Goal: Book appointment/travel/reservation

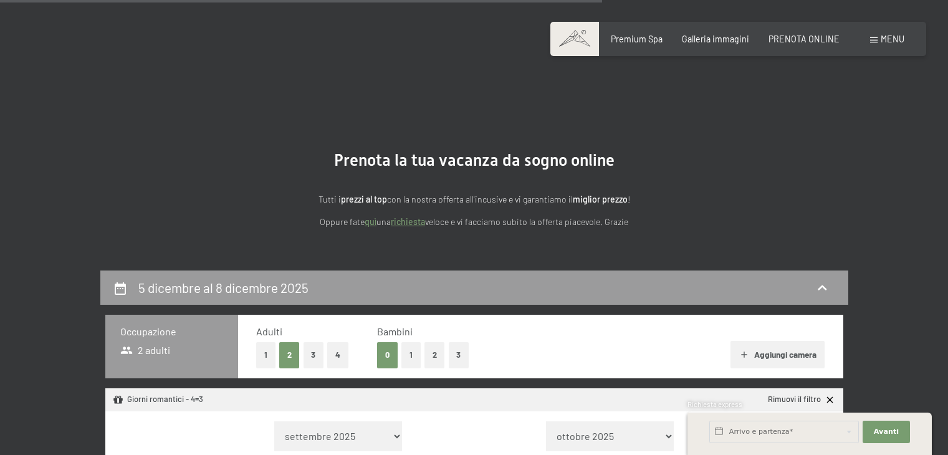
select select "[DATE]"
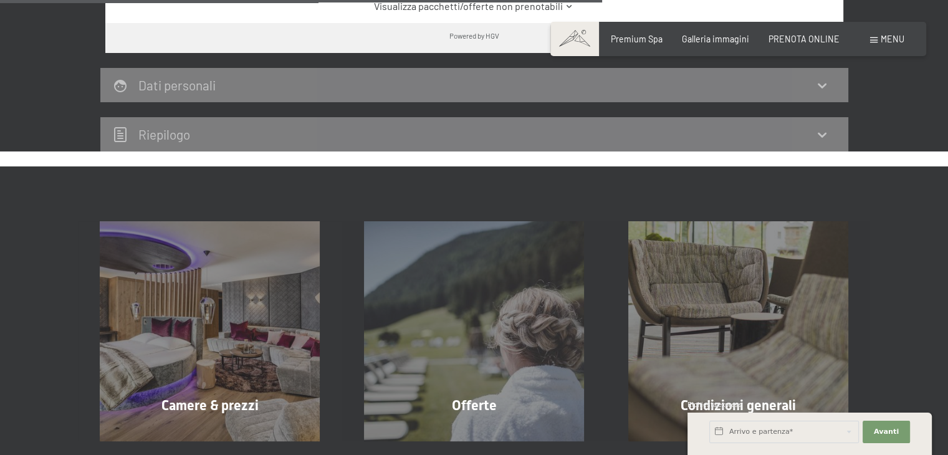
click at [790, 36] on span "PRENOTA ONLINE" at bounding box center [804, 37] width 71 height 11
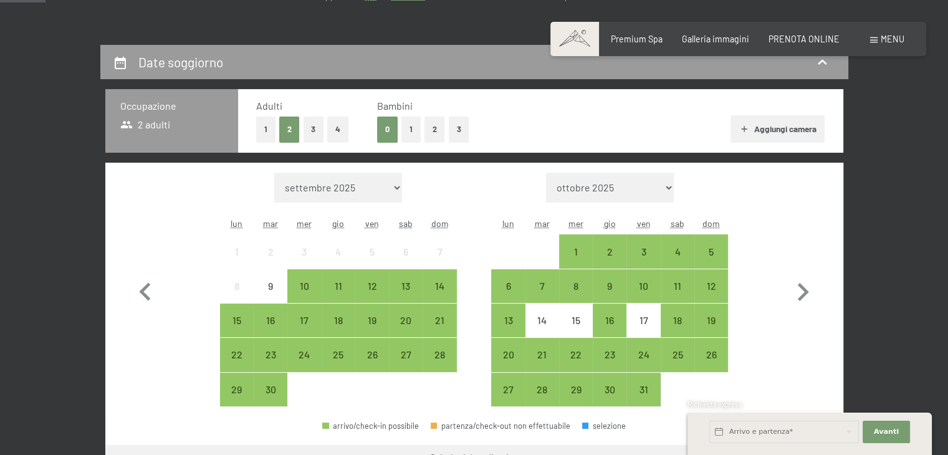
scroll to position [231, 0]
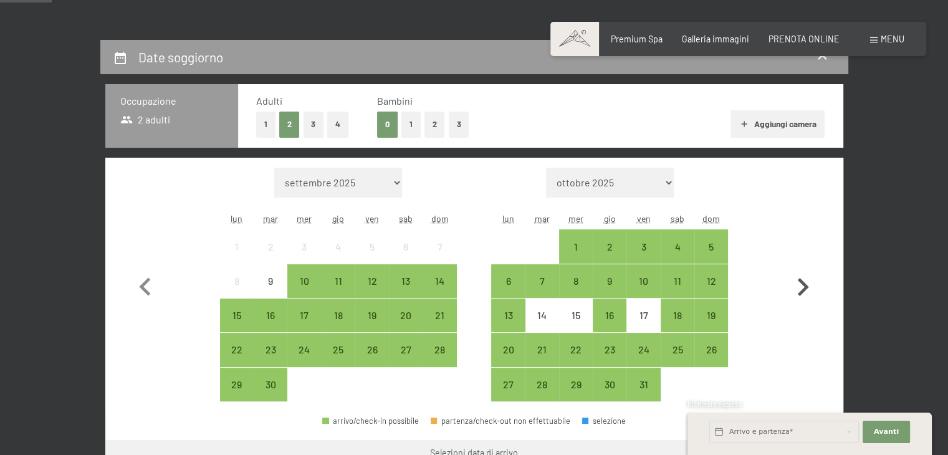
click at [804, 273] on icon "button" at bounding box center [803, 287] width 36 height 36
select select "2025-10-01"
select select "[DATE]"
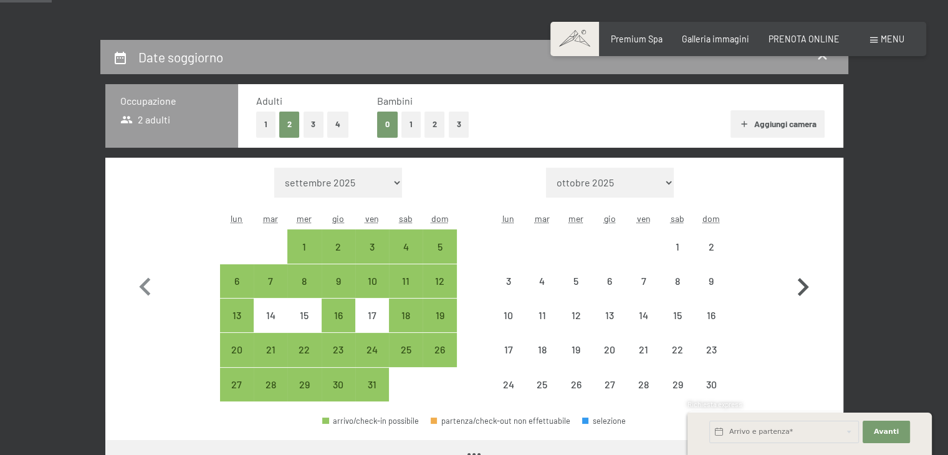
click at [804, 273] on icon "button" at bounding box center [803, 287] width 36 height 36
select select "[DATE]"
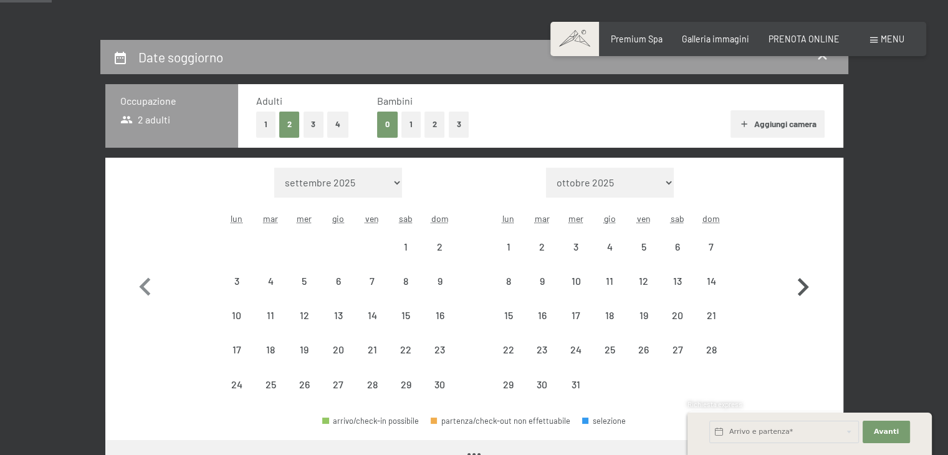
select select "[DATE]"
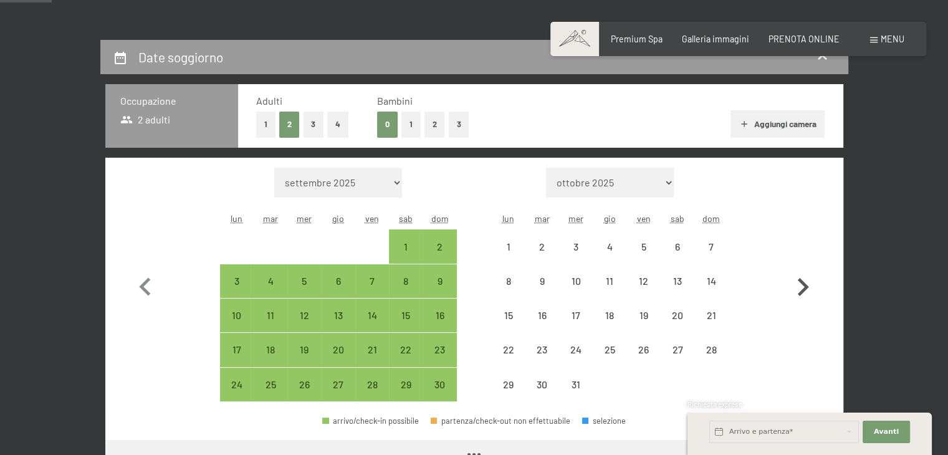
select select "[DATE]"
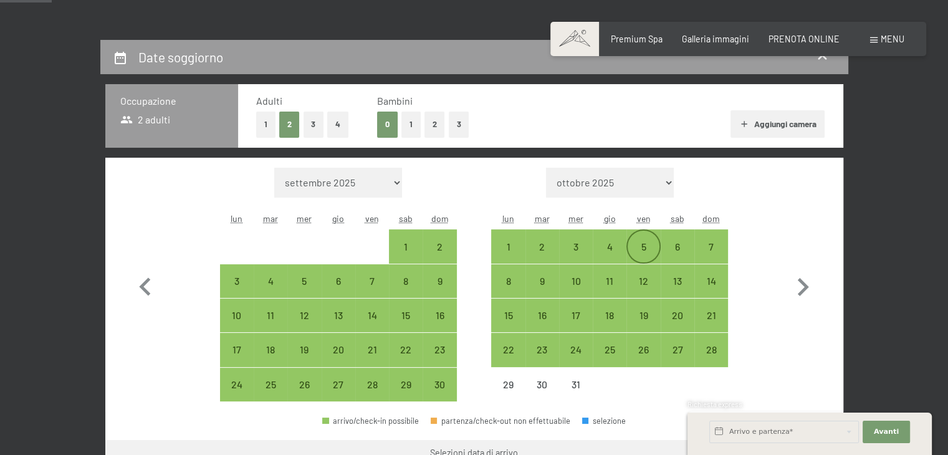
click at [649, 256] on div "5" at bounding box center [643, 257] width 31 height 31
select select "[DATE]"
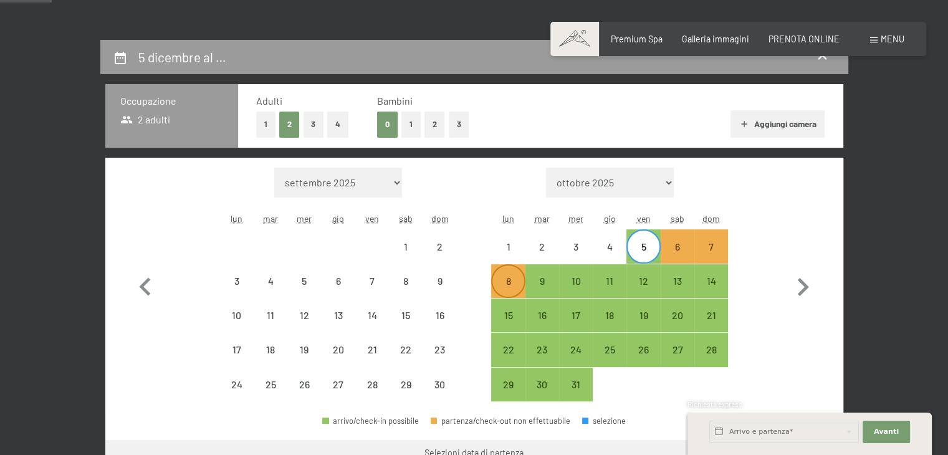
click at [509, 287] on div "8" at bounding box center [508, 291] width 31 height 31
select select "[DATE]"
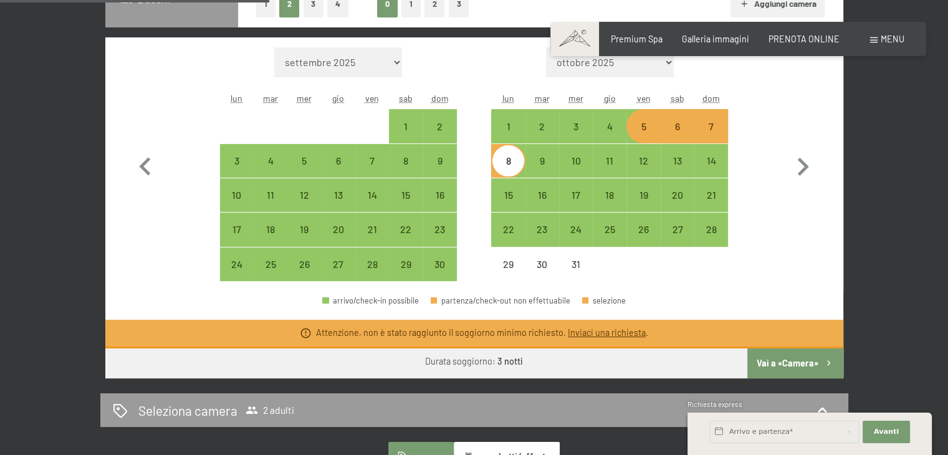
scroll to position [339, 0]
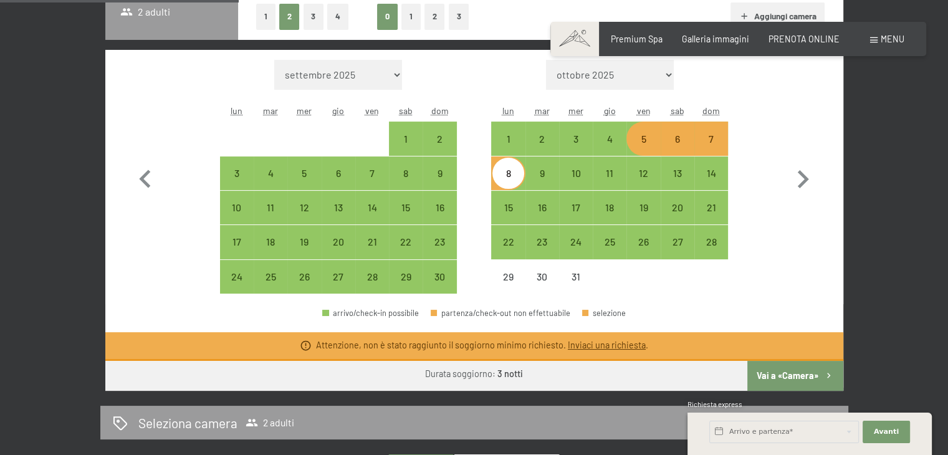
click at [640, 141] on div "5" at bounding box center [643, 149] width 31 height 31
select select "[DATE]"
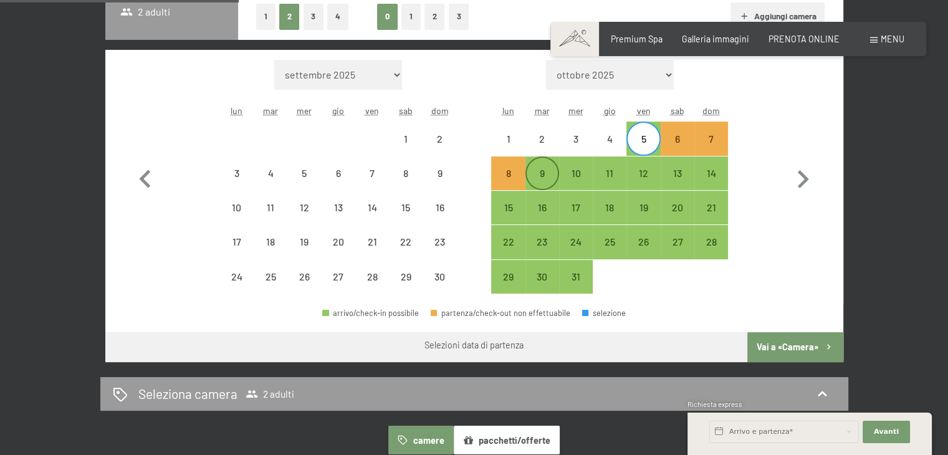
click at [550, 171] on div "9" at bounding box center [542, 183] width 31 height 31
select select "[DATE]"
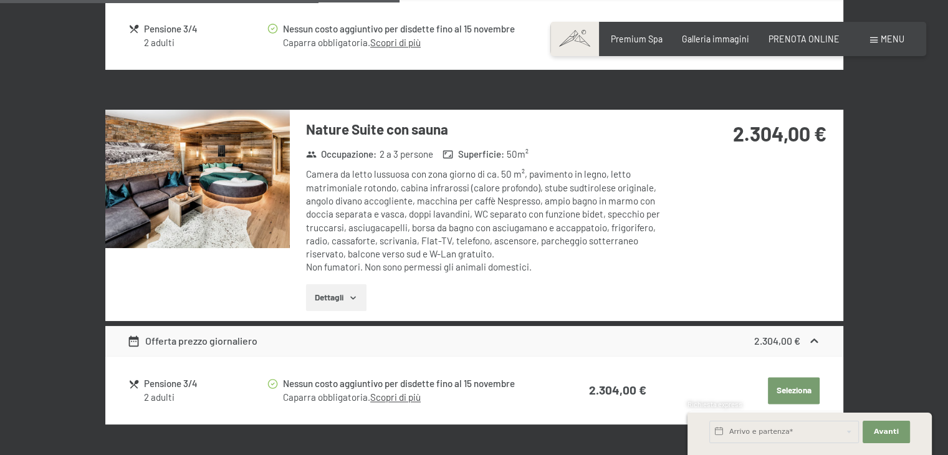
scroll to position [1699, 0]
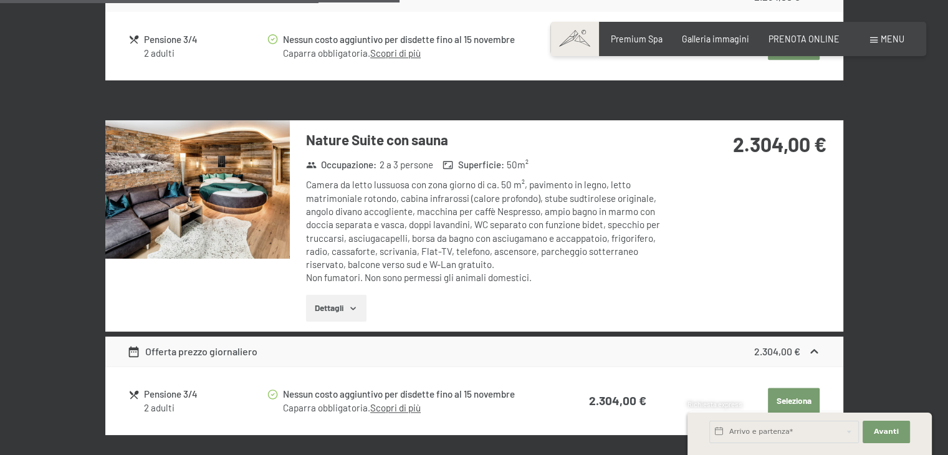
click at [332, 305] on button "Dettagli" at bounding box center [336, 308] width 60 height 27
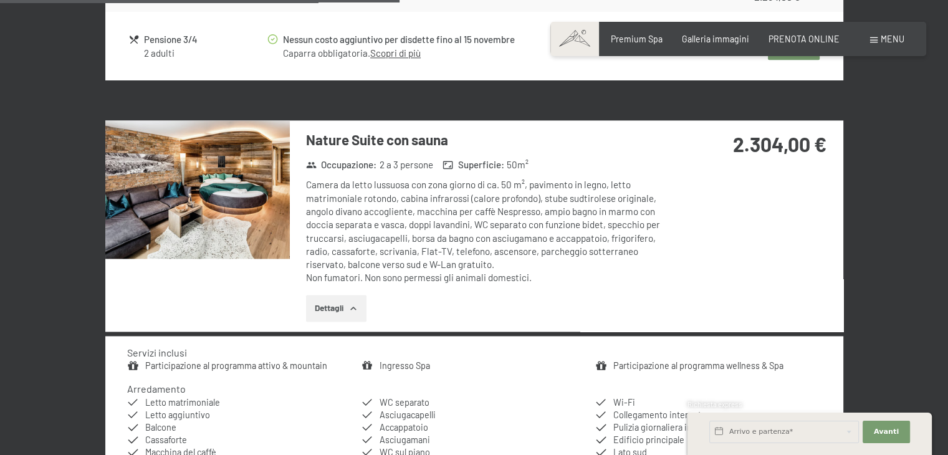
click at [252, 240] on img at bounding box center [197, 189] width 185 height 138
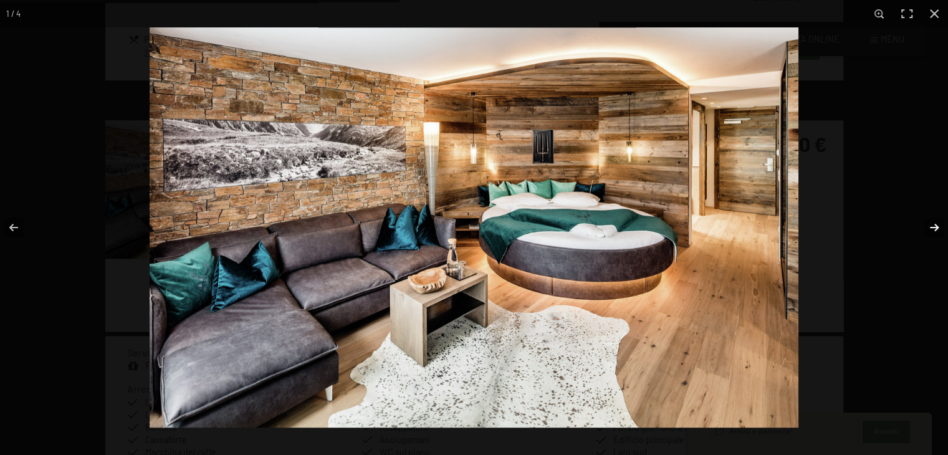
click at [916, 233] on button "button" at bounding box center [927, 227] width 44 height 62
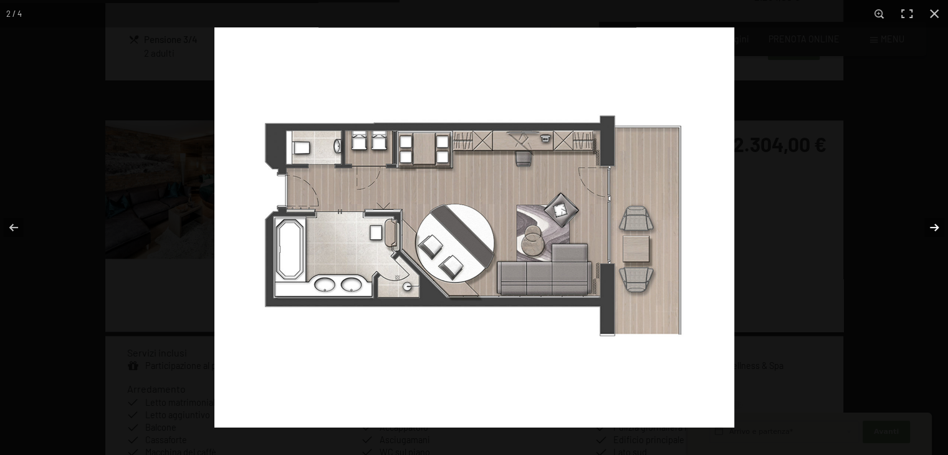
click at [916, 233] on button "button" at bounding box center [927, 227] width 44 height 62
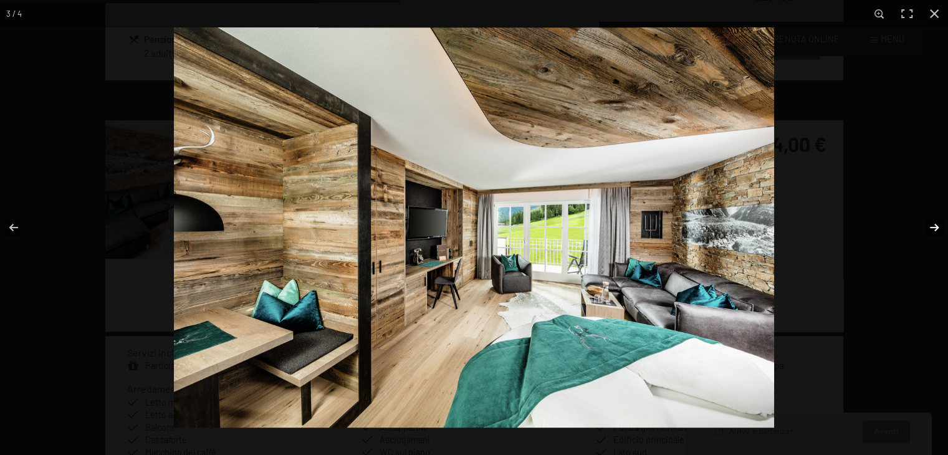
click at [916, 233] on button "button" at bounding box center [927, 227] width 44 height 62
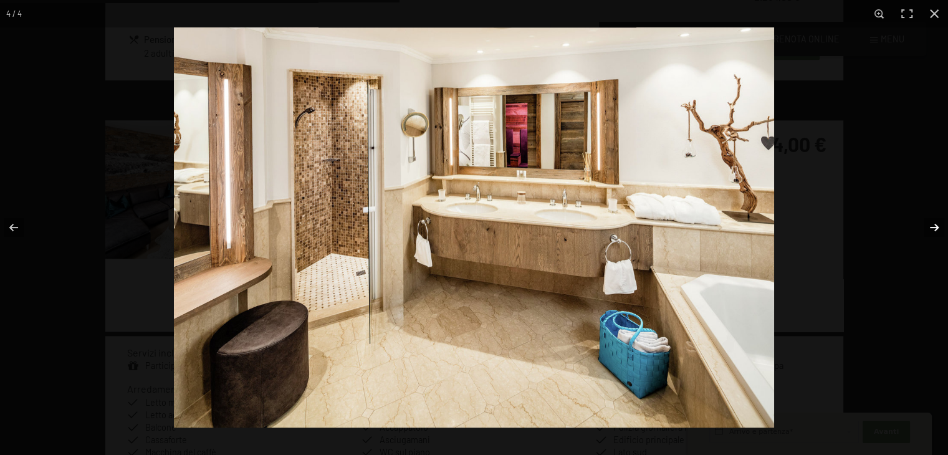
click at [916, 233] on button "button" at bounding box center [927, 227] width 44 height 62
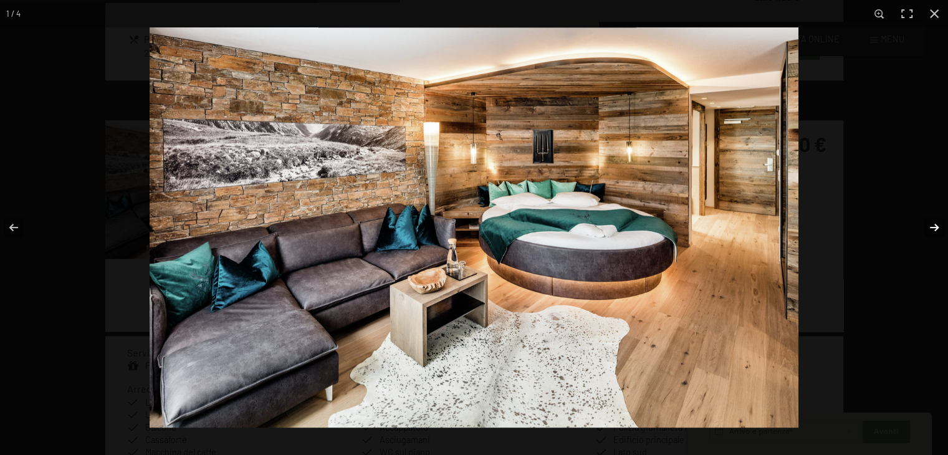
click at [916, 233] on button "button" at bounding box center [927, 227] width 44 height 62
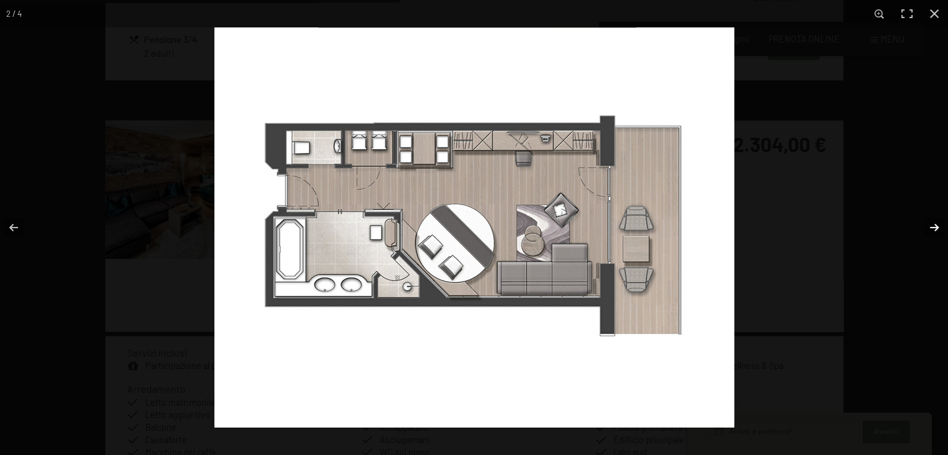
click at [916, 233] on button "button" at bounding box center [927, 227] width 44 height 62
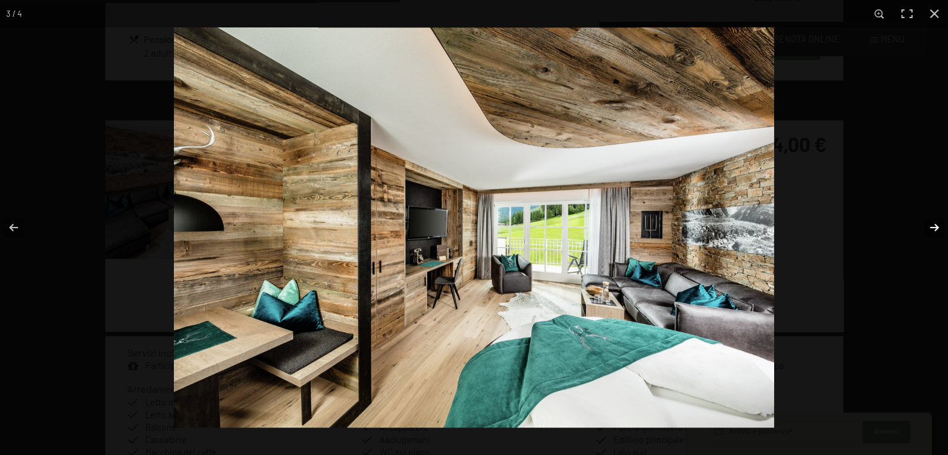
click at [916, 233] on button "button" at bounding box center [927, 227] width 44 height 62
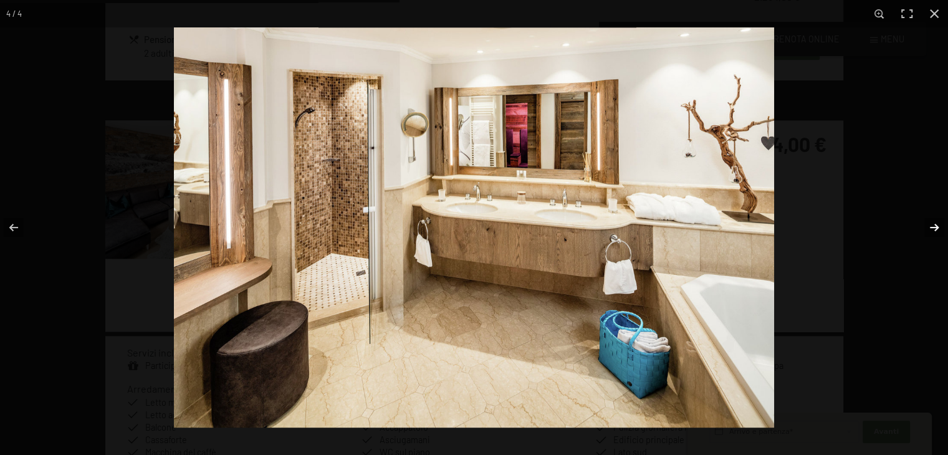
click at [916, 233] on button "button" at bounding box center [927, 227] width 44 height 62
